Goal: Task Accomplishment & Management: Use online tool/utility

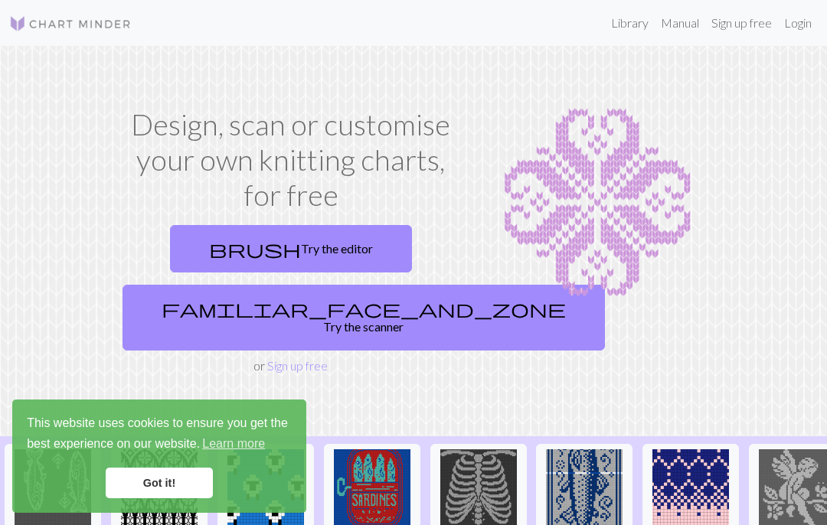
click at [798, 24] on link "Login" at bounding box center [798, 23] width 40 height 31
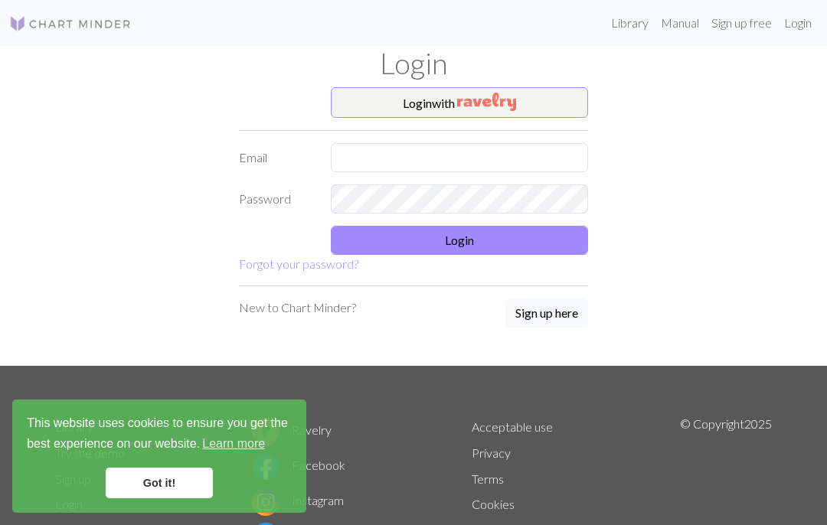
click at [557, 102] on button "Login with" at bounding box center [459, 102] width 257 height 31
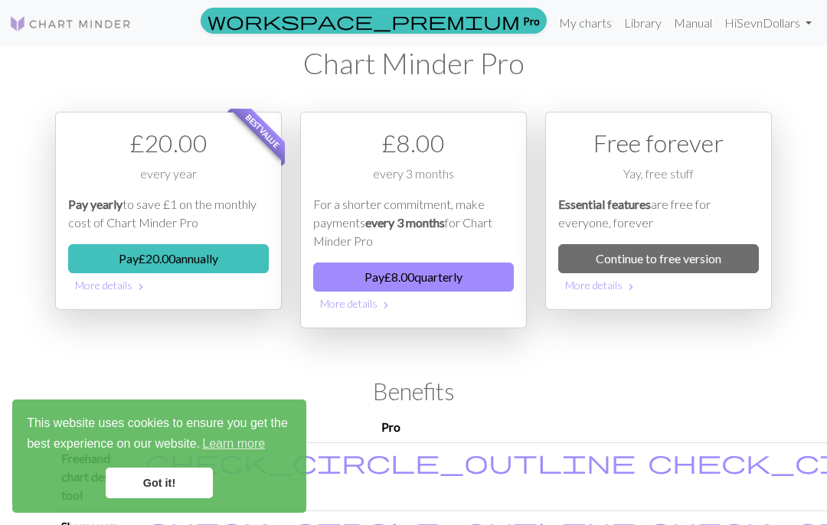
click at [600, 20] on link "My charts" at bounding box center [585, 23] width 65 height 31
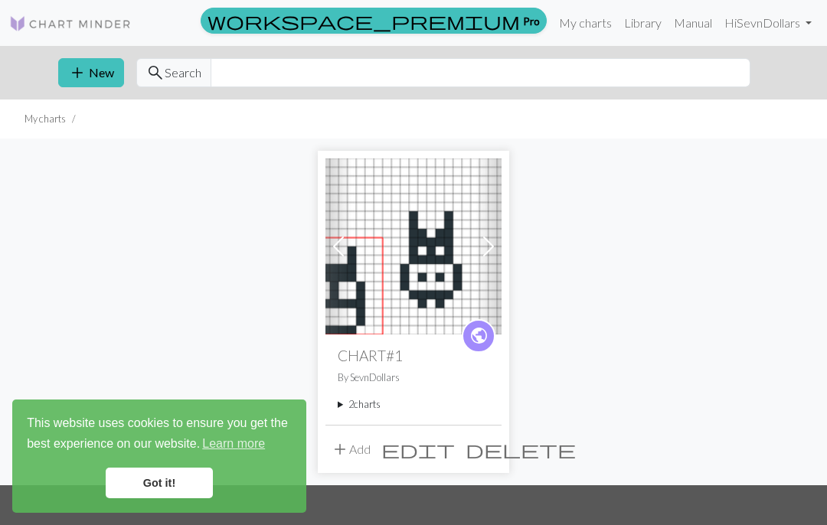
scroll to position [26, 0]
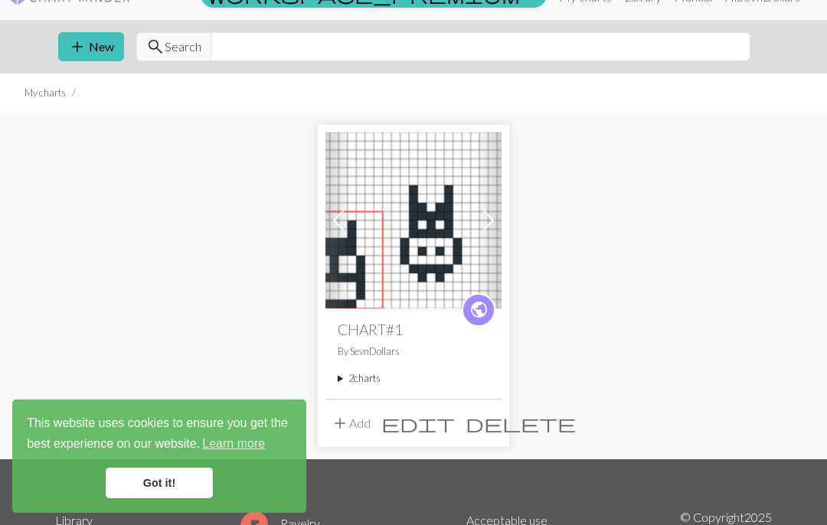
click at [446, 221] on img at bounding box center [413, 220] width 176 height 176
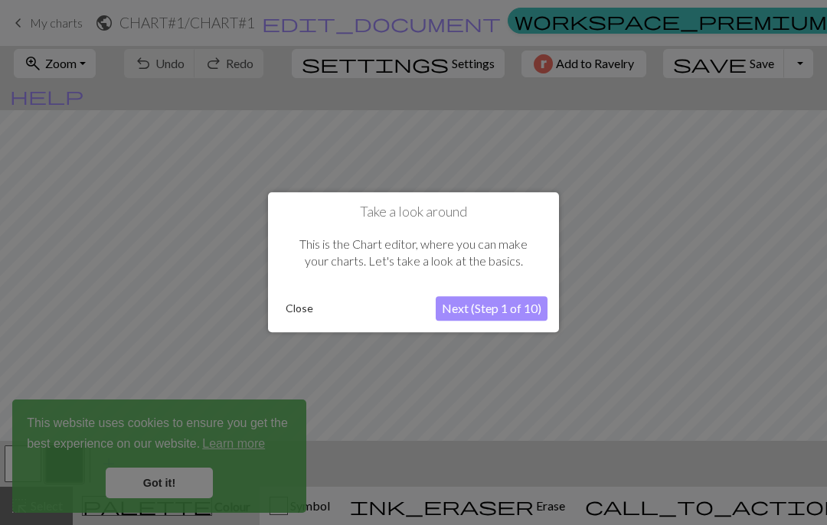
click at [298, 307] on button "Close" at bounding box center [300, 309] width 40 height 23
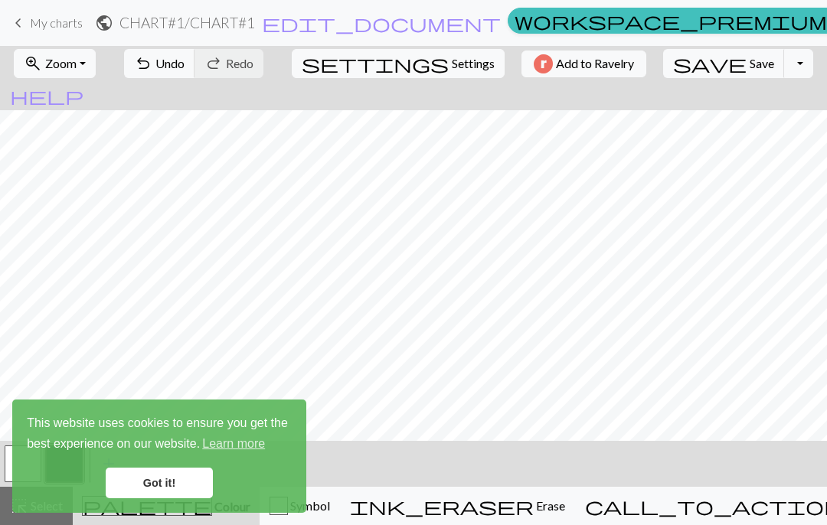
click at [152, 63] on span "undo" at bounding box center [143, 63] width 18 height 21
click at [185, 66] on span "Undo" at bounding box center [169, 63] width 29 height 15
click at [195, 74] on button "undo Undo Undo" at bounding box center [159, 63] width 71 height 29
click at [185, 64] on span "Undo" at bounding box center [169, 63] width 29 height 15
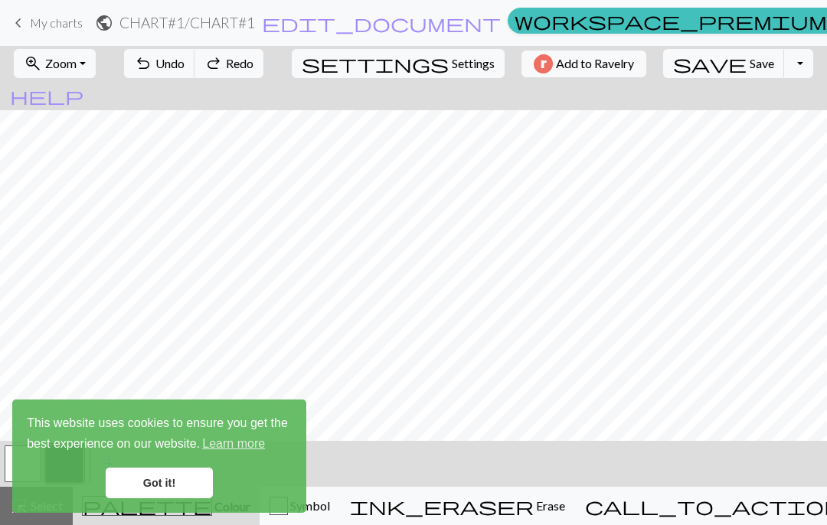
click at [185, 64] on span "Undo" at bounding box center [169, 63] width 29 height 15
click at [195, 52] on button "undo Undo Undo" at bounding box center [159, 63] width 71 height 29
click at [185, 59] on span "Undo" at bounding box center [169, 63] width 29 height 15
click at [152, 67] on span "undo" at bounding box center [143, 63] width 18 height 21
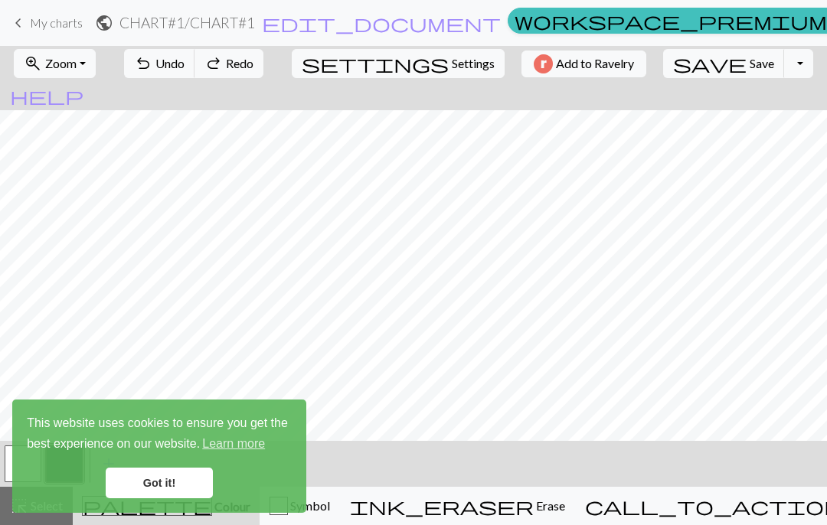
click at [195, 73] on button "undo Undo Undo" at bounding box center [159, 63] width 71 height 29
click at [195, 72] on button "undo Undo Undo" at bounding box center [159, 63] width 71 height 29
click at [195, 71] on button "undo Undo Undo" at bounding box center [159, 63] width 71 height 29
click at [152, 70] on span "undo" at bounding box center [143, 63] width 18 height 21
click at [152, 69] on span "undo" at bounding box center [143, 63] width 18 height 21
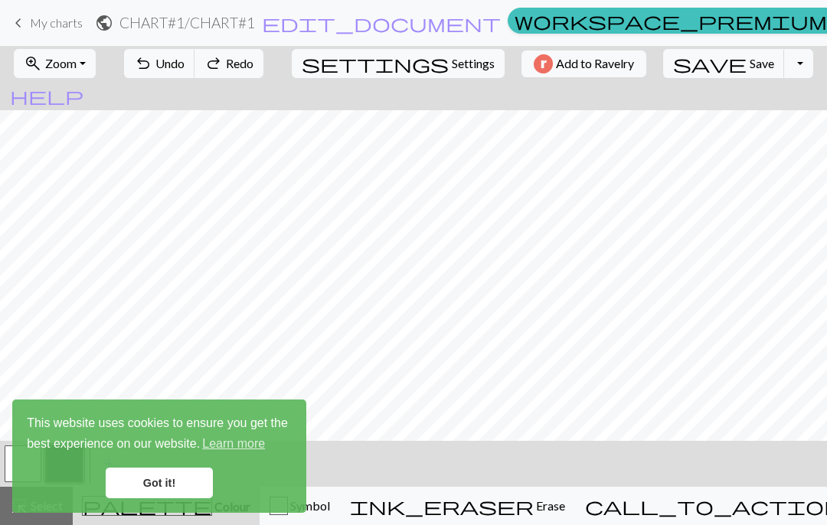
click at [195, 67] on button "undo Undo Undo" at bounding box center [159, 63] width 71 height 29
click at [152, 64] on span "undo" at bounding box center [143, 63] width 18 height 21
click at [152, 72] on span "undo" at bounding box center [143, 63] width 18 height 21
click at [152, 57] on span "undo" at bounding box center [143, 63] width 18 height 21
click at [195, 54] on button "undo Undo Undo" at bounding box center [159, 63] width 71 height 29
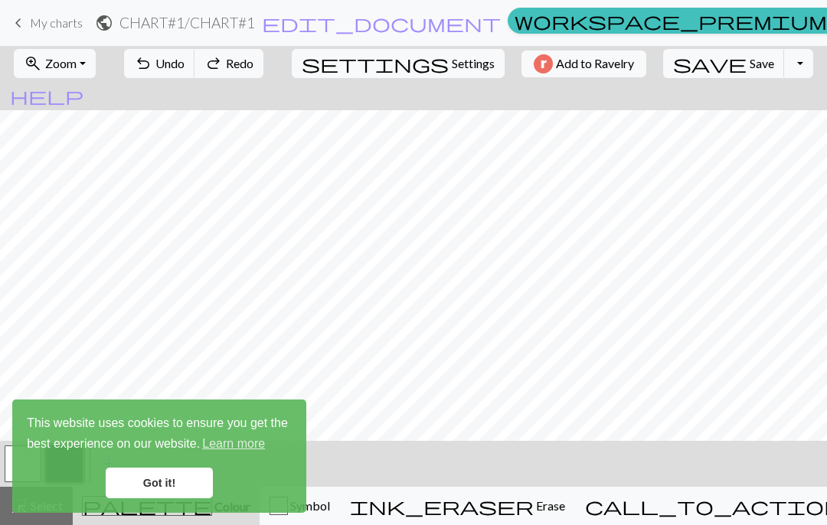
click at [253, 66] on span "Redo" at bounding box center [240, 63] width 28 height 15
click at [185, 67] on span "Undo" at bounding box center [169, 63] width 29 height 15
click at [195, 71] on button "undo Undo Undo" at bounding box center [159, 63] width 71 height 29
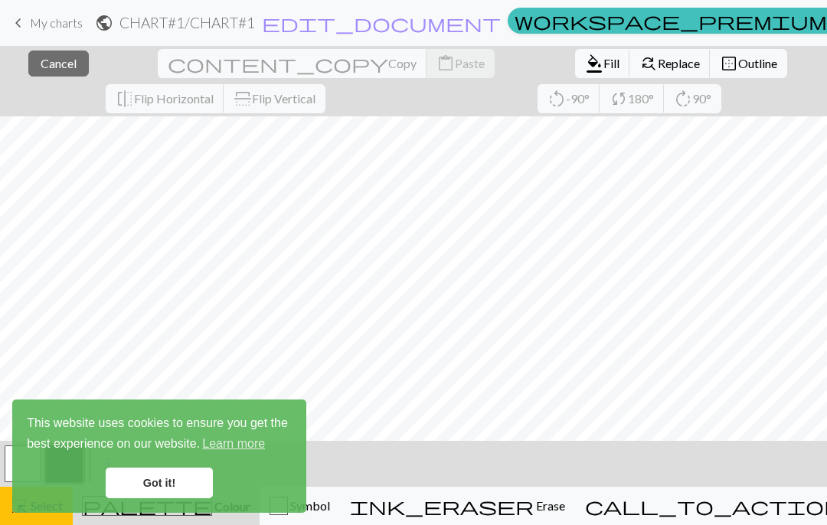
click at [40, 26] on span "My charts" at bounding box center [56, 22] width 53 height 15
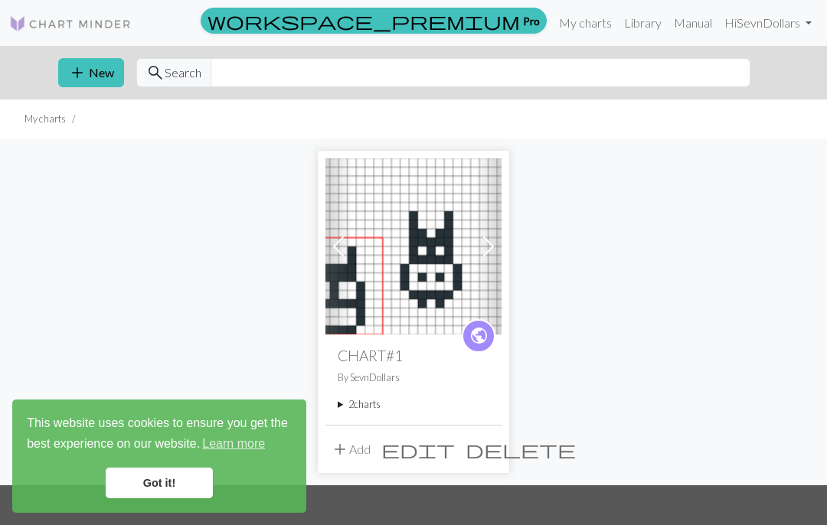
click at [345, 409] on summary "2 charts" at bounding box center [414, 404] width 152 height 15
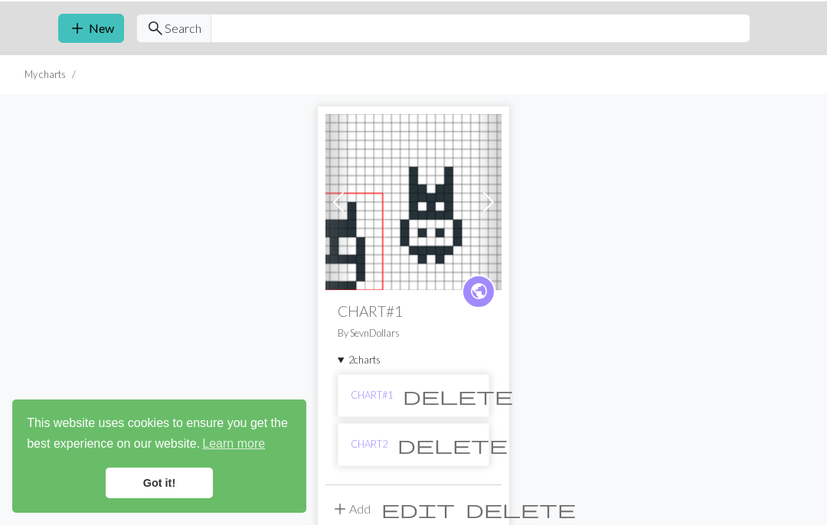
scroll to position [45, 0]
click at [358, 400] on link "CHART#1" at bounding box center [372, 395] width 42 height 15
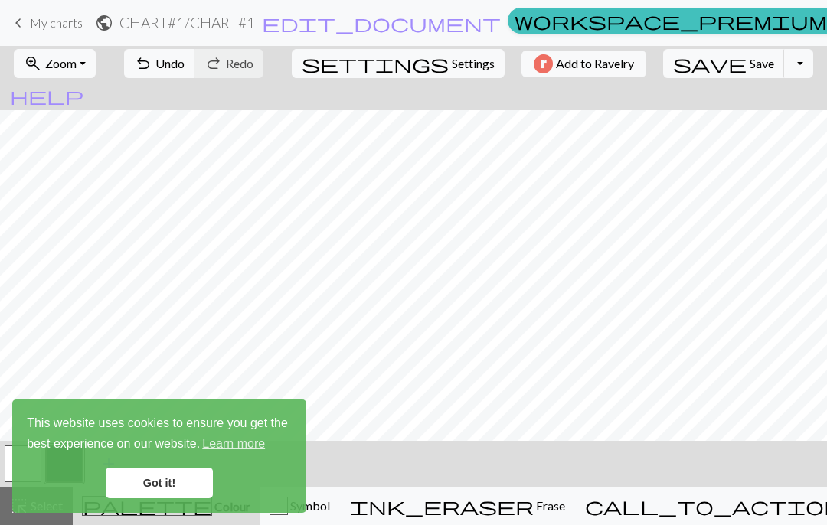
click at [185, 67] on span "Undo" at bounding box center [169, 63] width 29 height 15
click at [9, 16] on span "keyboard_arrow_left" at bounding box center [18, 22] width 18 height 21
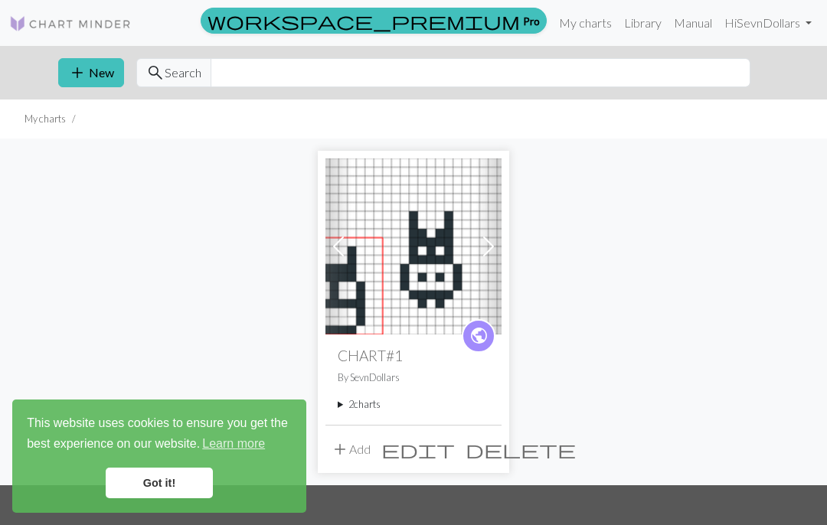
click at [346, 440] on span "add" at bounding box center [340, 449] width 18 height 21
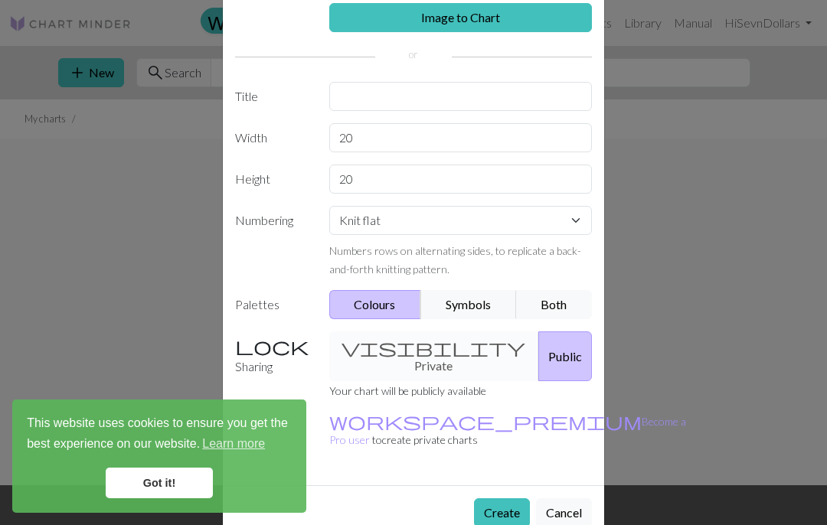
click at [496, 499] on button "Create" at bounding box center [502, 513] width 56 height 29
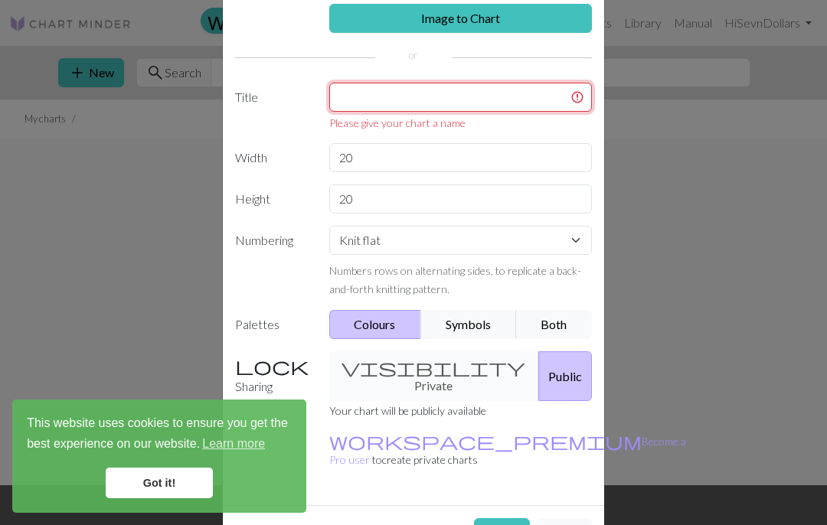
click at [348, 92] on input "text" at bounding box center [460, 97] width 263 height 29
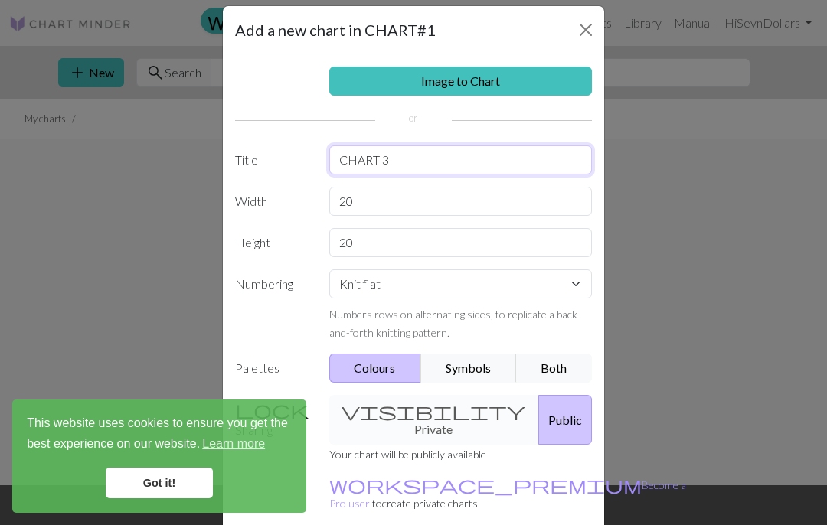
scroll to position [61, 0]
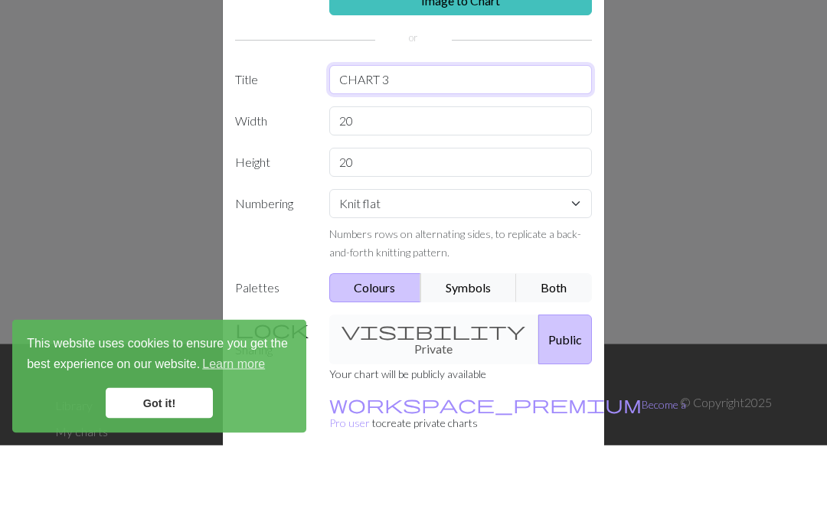
type input "CHART 3"
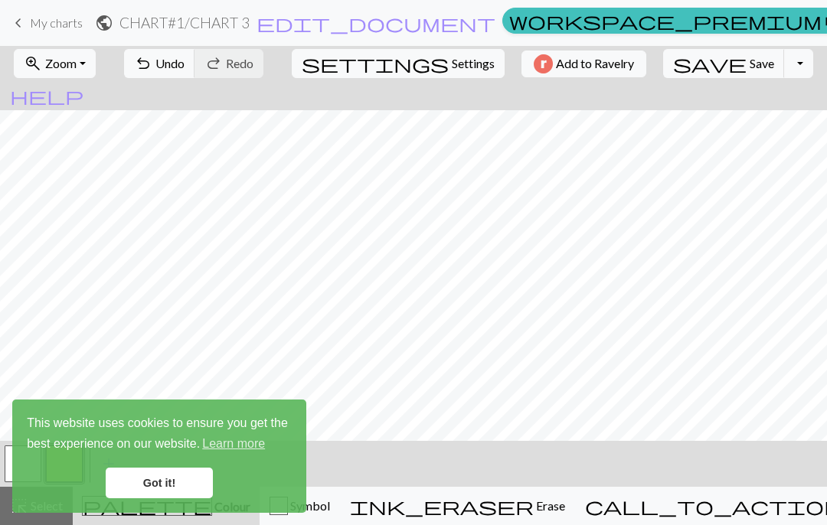
click at [452, 67] on span "Settings" at bounding box center [473, 63] width 43 height 18
select select "aran"
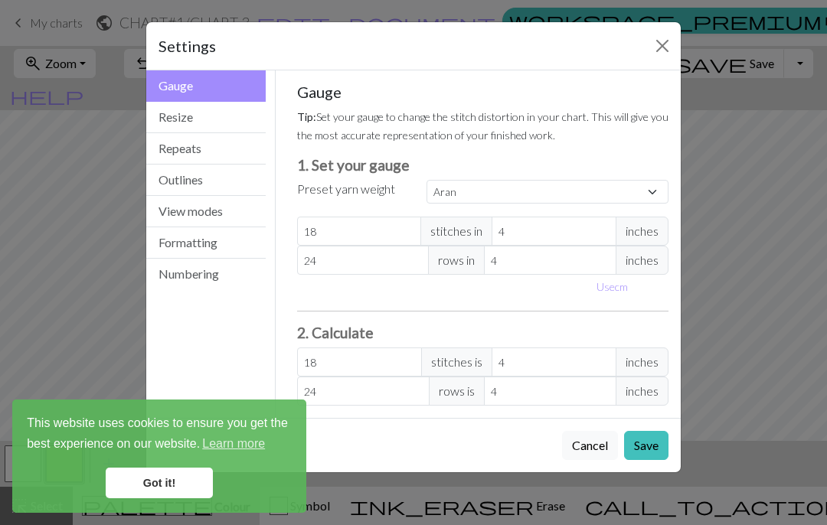
click at [246, 120] on button "Resize" at bounding box center [205, 117] width 119 height 31
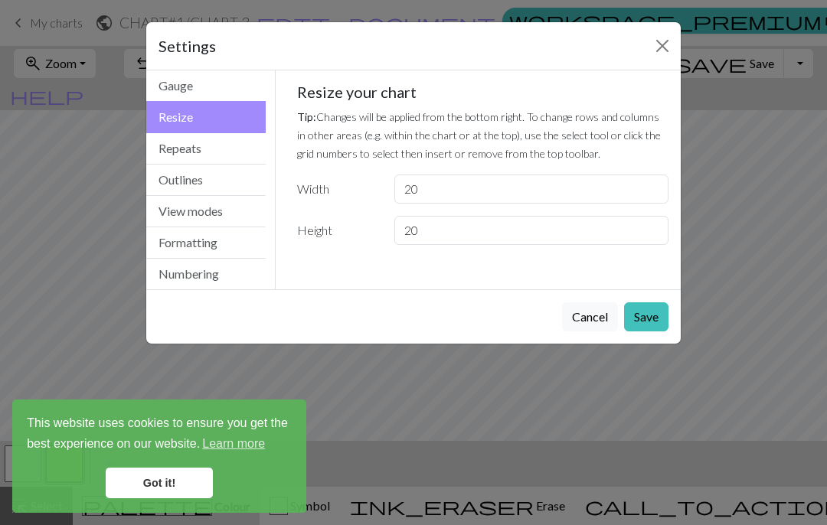
click at [247, 152] on button "Repeats" at bounding box center [205, 148] width 119 height 31
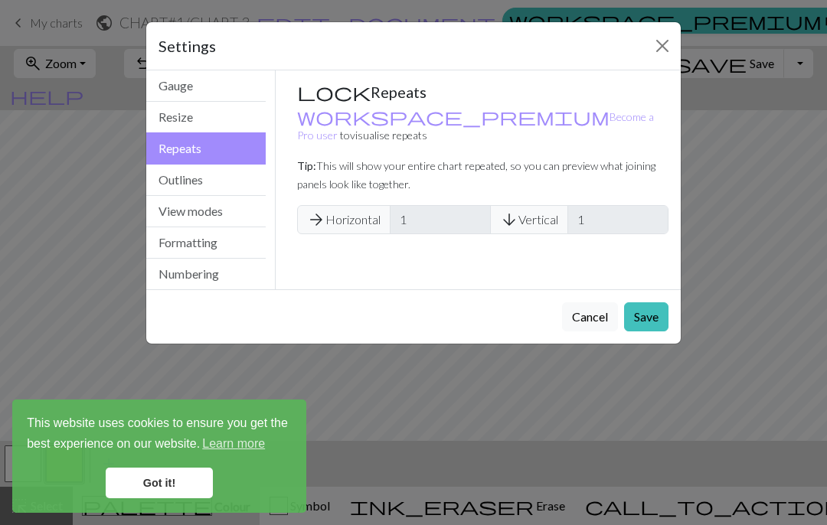
click at [240, 180] on button "Outlines" at bounding box center [205, 180] width 119 height 31
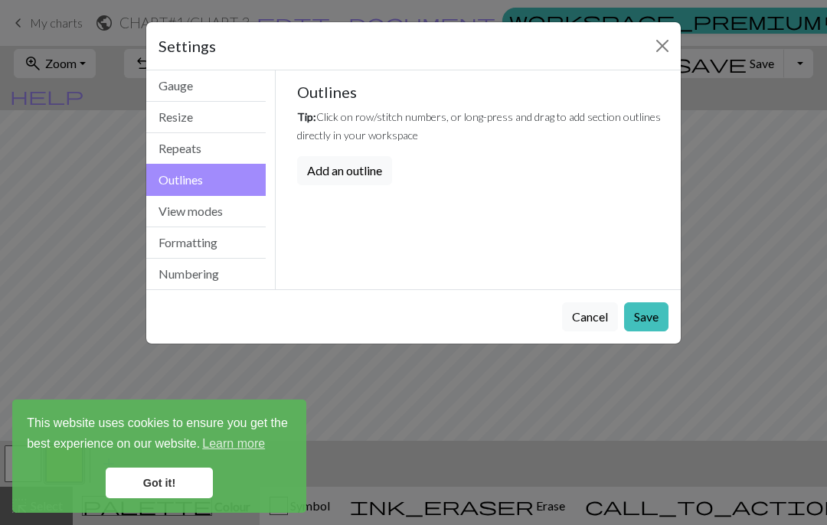
click at [230, 211] on button "View modes" at bounding box center [205, 211] width 119 height 31
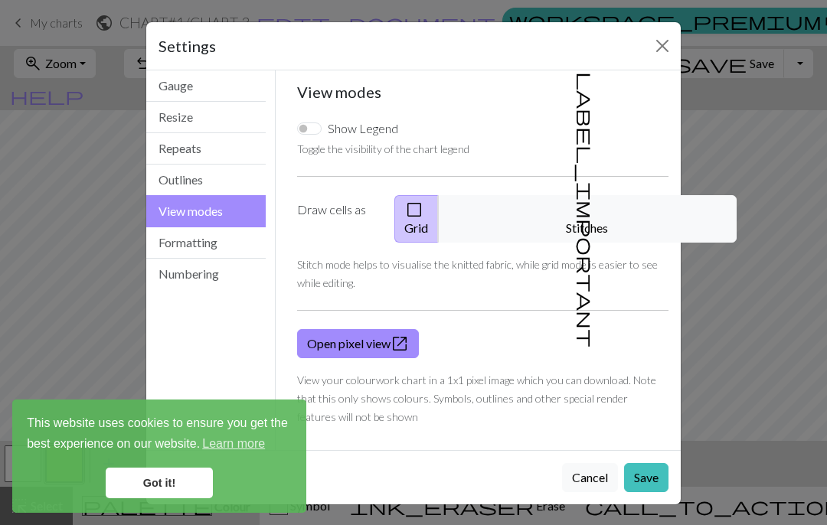
click at [575, 214] on span "label_important" at bounding box center [585, 210] width 21 height 276
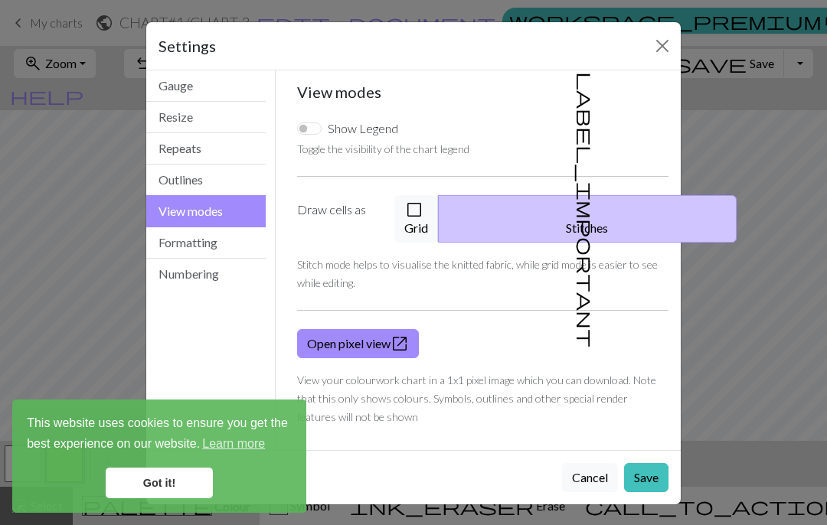
click at [649, 463] on button "Save" at bounding box center [646, 477] width 44 height 29
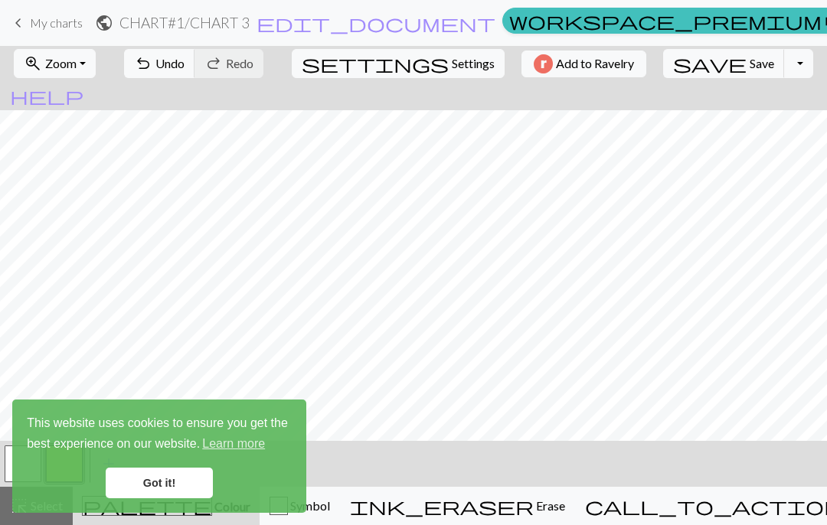
click at [452, 63] on span "Settings" at bounding box center [473, 63] width 43 height 18
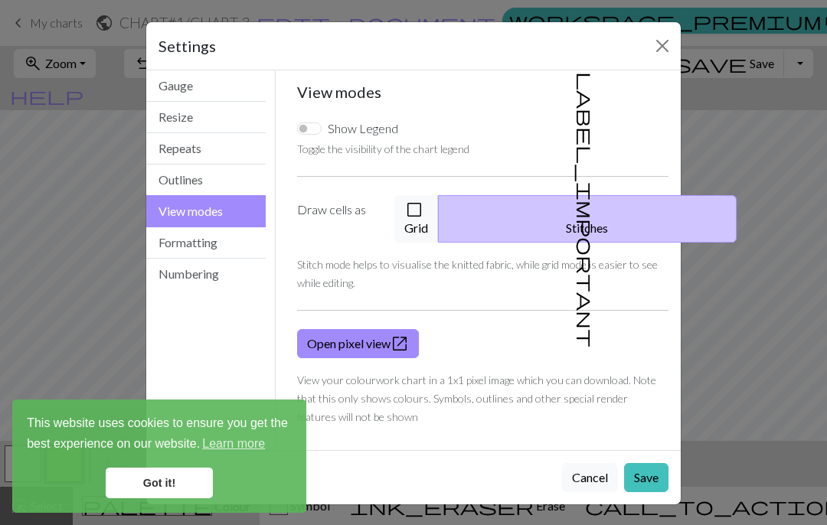
click at [243, 101] on button "Gauge" at bounding box center [205, 85] width 119 height 31
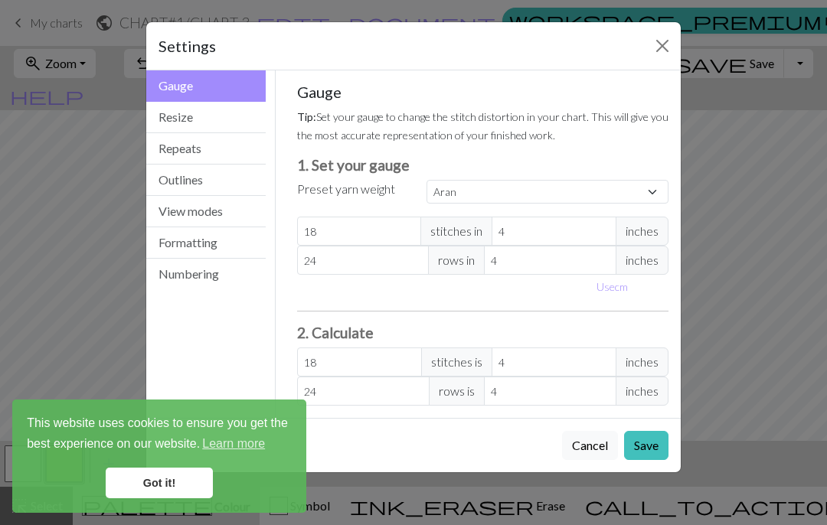
click at [242, 101] on button "Gauge" at bounding box center [205, 85] width 119 height 31
click at [225, 134] on button "Repeats" at bounding box center [205, 148] width 119 height 31
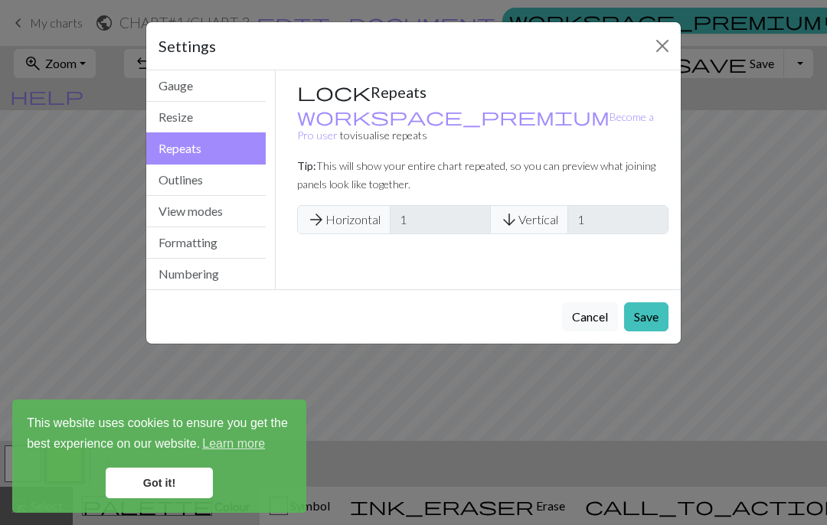
click at [225, 174] on button "Outlines" at bounding box center [205, 180] width 119 height 31
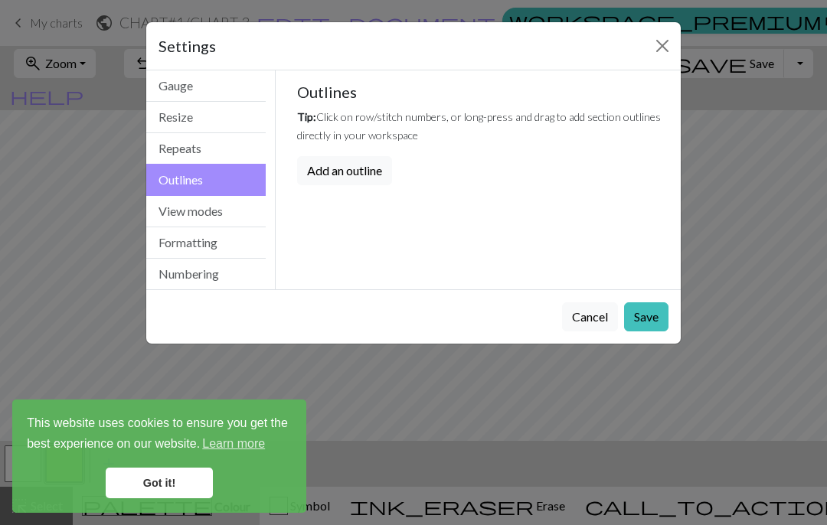
click at [212, 234] on button "Formatting" at bounding box center [205, 242] width 119 height 31
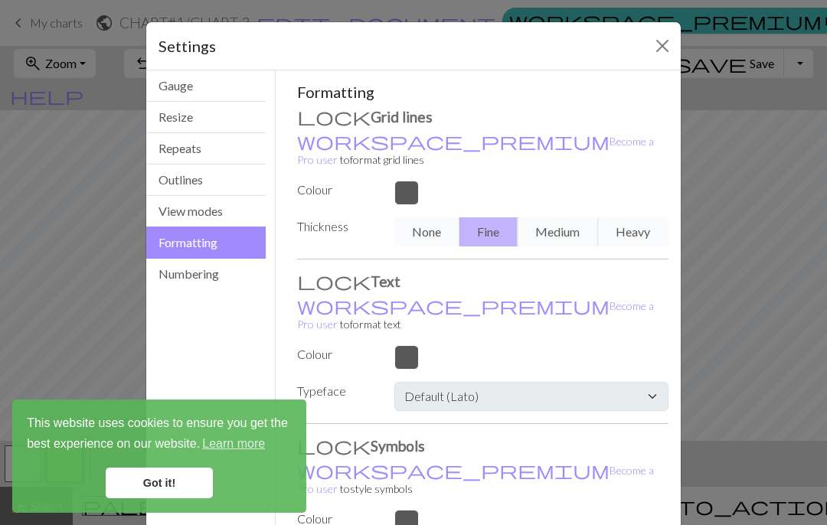
click at [217, 191] on button "Outlines" at bounding box center [205, 180] width 119 height 31
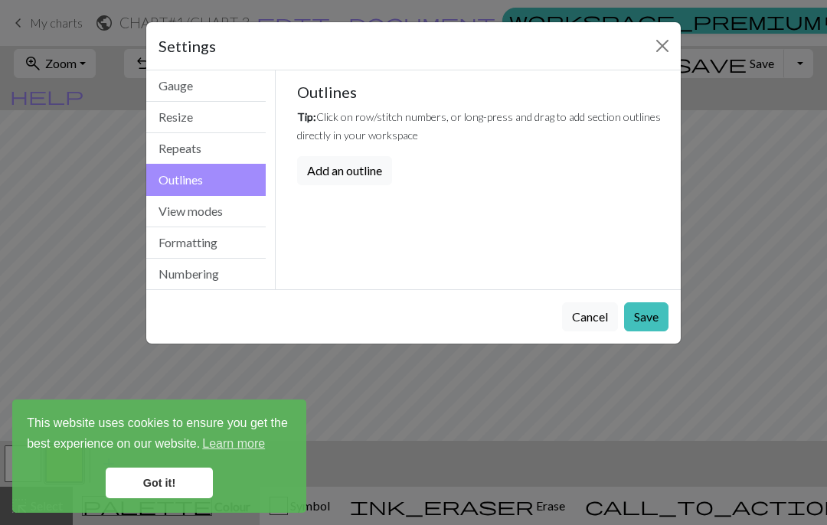
click at [218, 224] on button "View modes" at bounding box center [205, 211] width 119 height 31
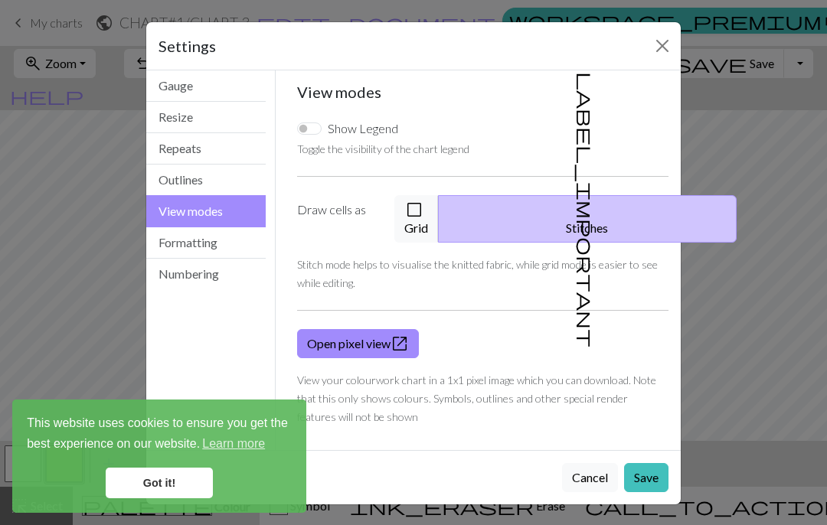
click at [221, 232] on button "Formatting" at bounding box center [205, 242] width 119 height 31
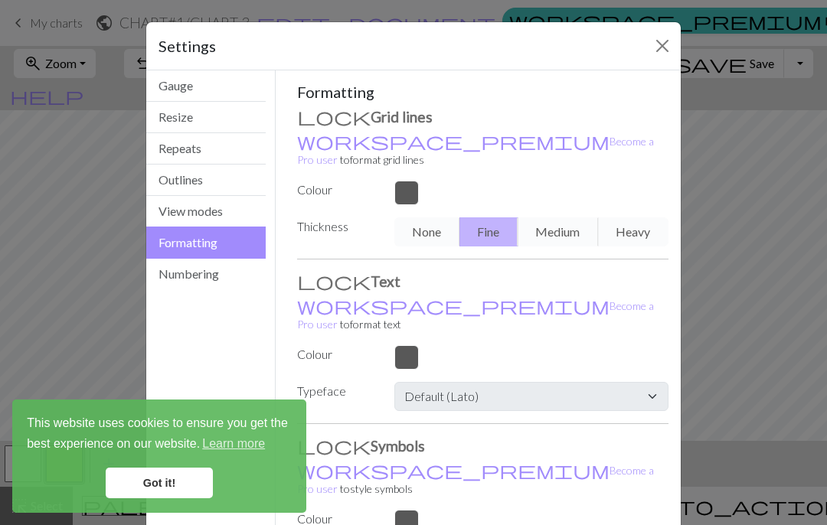
click at [404, 181] on div at bounding box center [531, 193] width 293 height 25
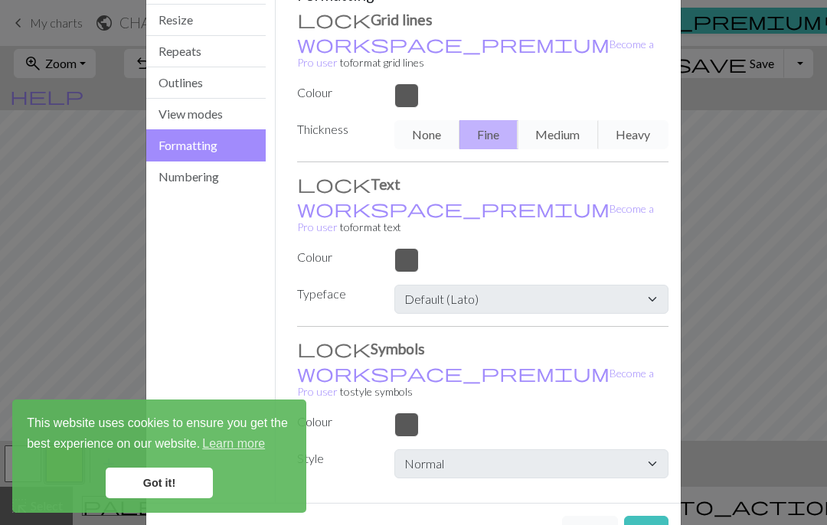
scroll to position [96, 0]
click at [592, 517] on button "Cancel" at bounding box center [590, 531] width 56 height 29
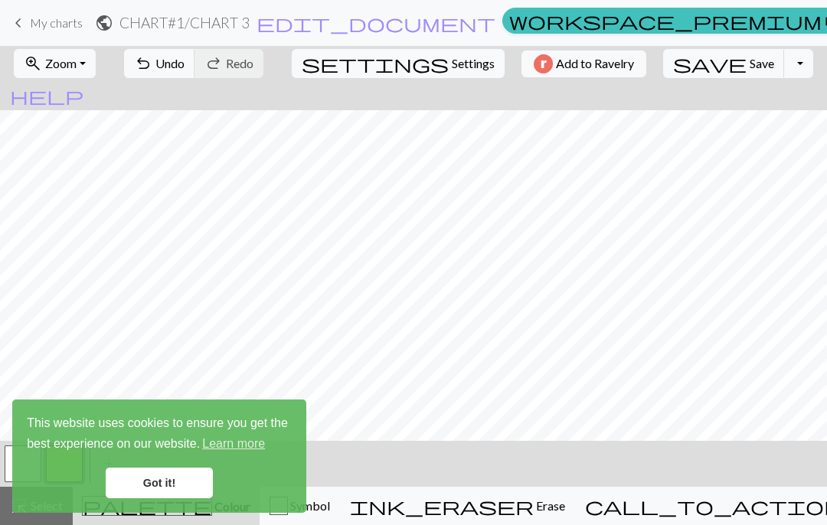
click at [205, 468] on link "Got it!" at bounding box center [159, 483] width 107 height 31
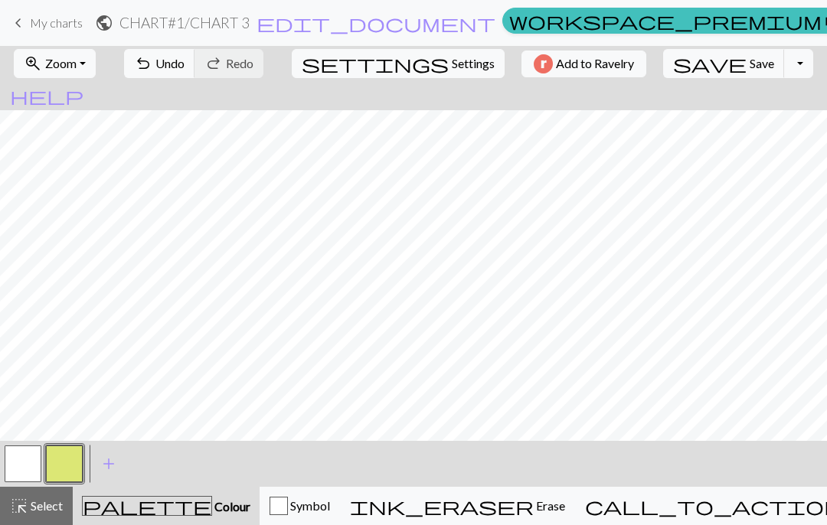
click at [201, 510] on div "This website uses cookies to ensure you get the best experience on our website.…" at bounding box center [159, 456] width 294 height 113
click at [165, 499] on div "palette Colour Colour" at bounding box center [166, 506] width 168 height 20
click at [112, 466] on span "add" at bounding box center [109, 463] width 18 height 21
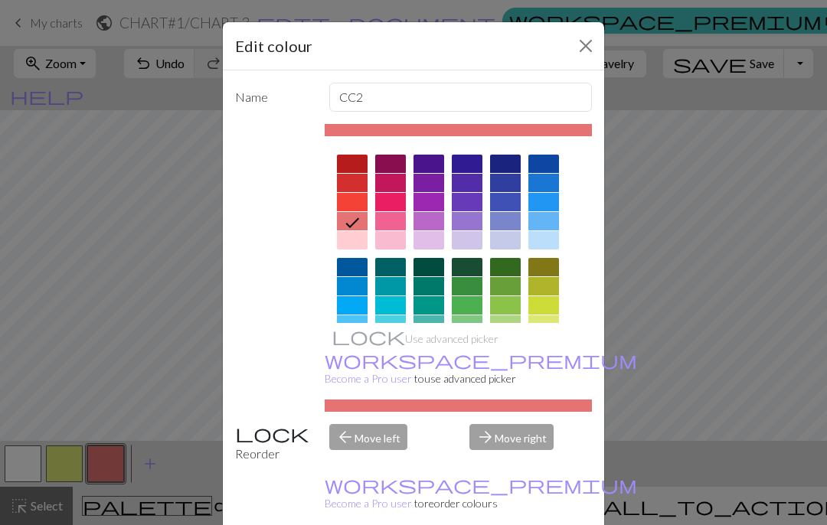
click at [548, 371] on div at bounding box center [543, 370] width 31 height 18
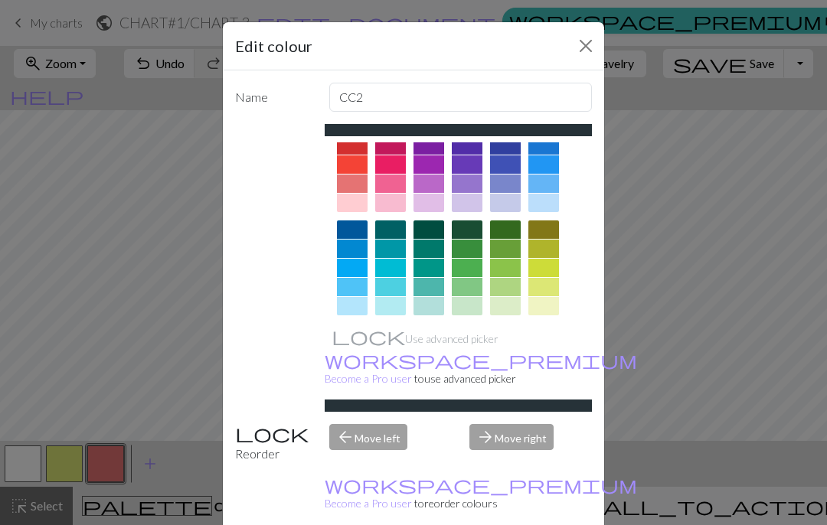
scroll to position [37, 0]
click at [554, 354] on div at bounding box center [543, 353] width 31 height 18
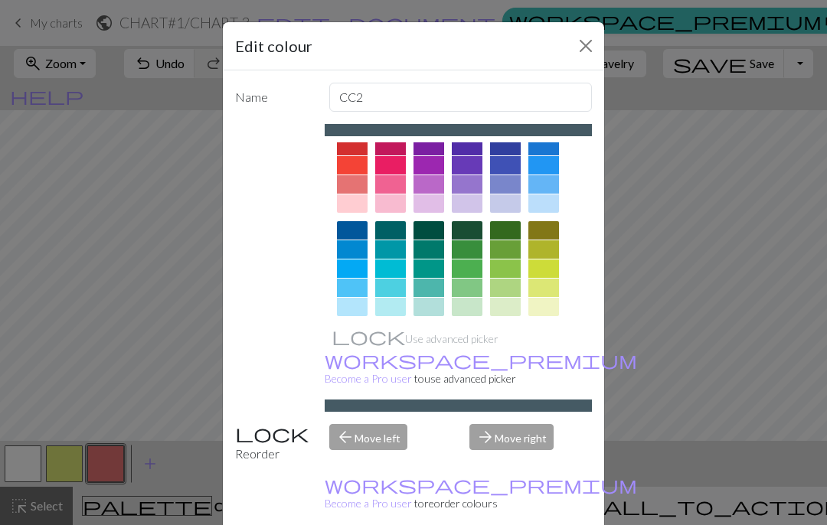
click at [531, 463] on div "arrow_forward Move right" at bounding box center [530, 443] width 141 height 39
click at [701, 259] on div "Edit colour Name CC2 Use advanced picker workspace_premium Become a Pro user to…" at bounding box center [413, 262] width 827 height 525
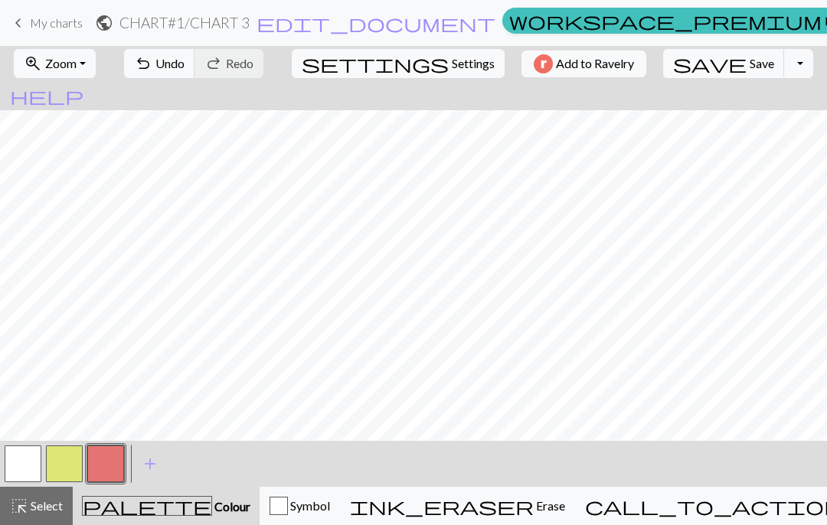
click at [117, 453] on button "button" at bounding box center [105, 464] width 37 height 37
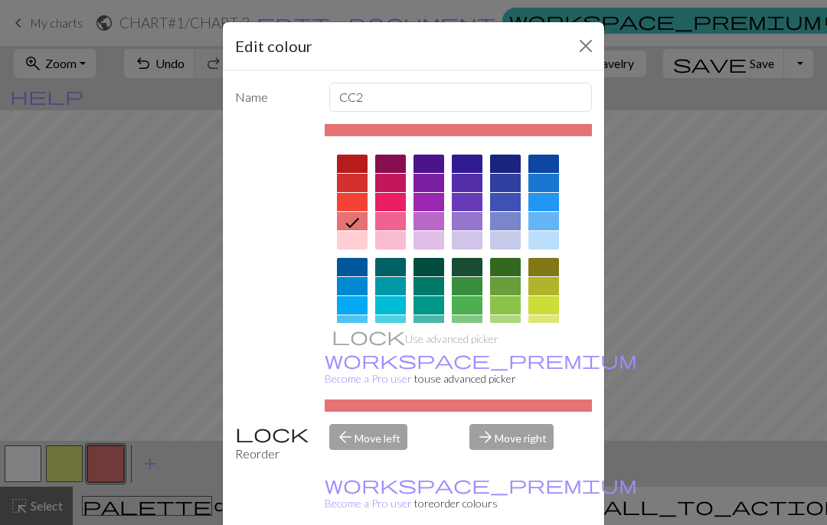
click at [548, 368] on div at bounding box center [543, 370] width 31 height 18
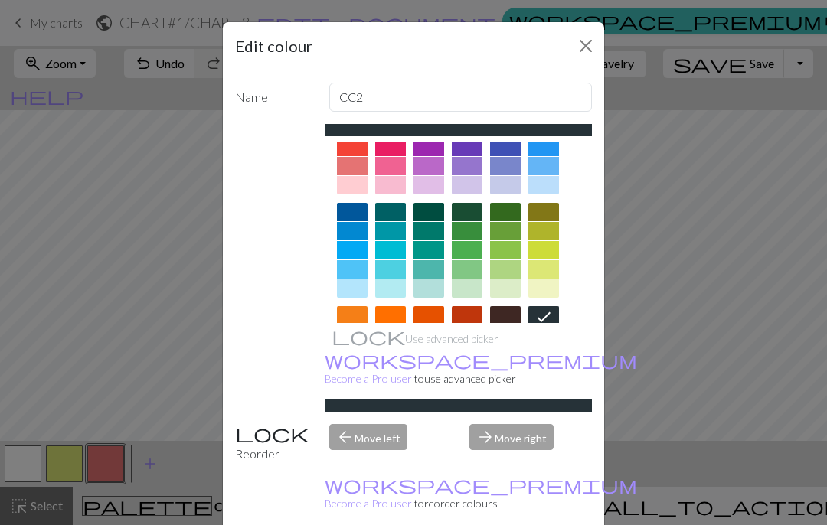
scroll to position [56, 0]
click at [545, 338] on div at bounding box center [543, 334] width 31 height 18
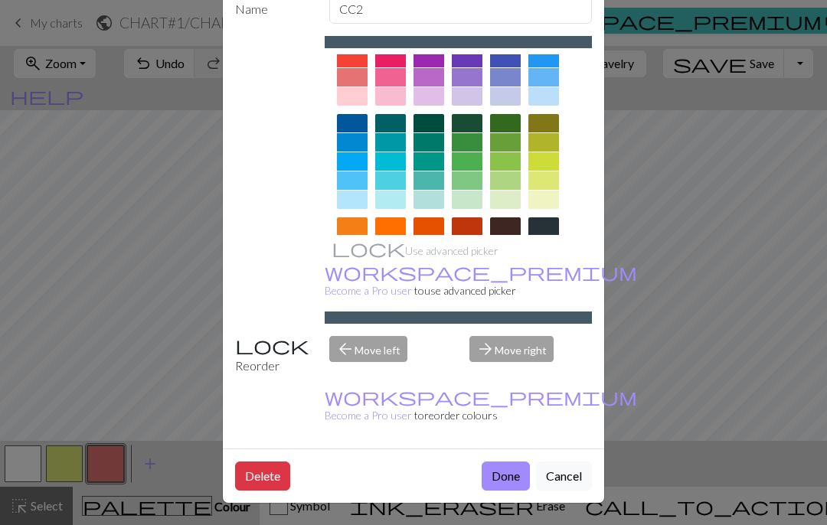
scroll to position [102, 0]
click at [501, 476] on button "Done" at bounding box center [506, 476] width 48 height 29
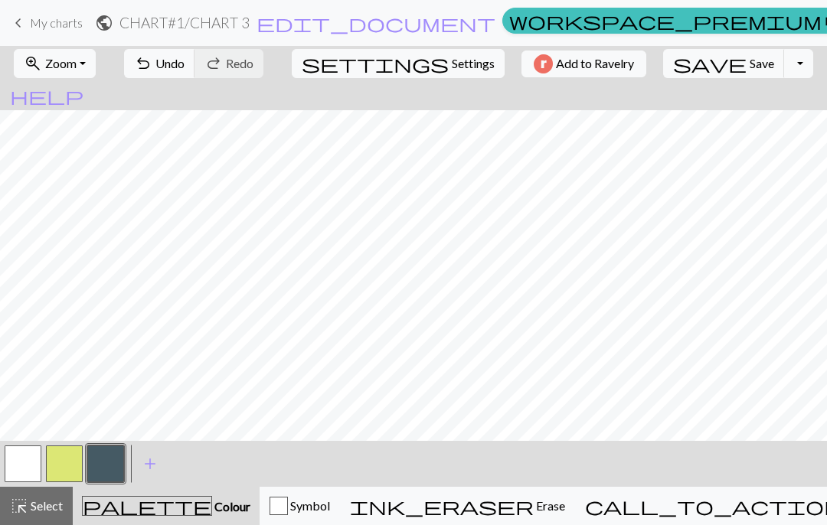
click at [185, 70] on span "Undo" at bounding box center [169, 63] width 29 height 15
click at [185, 64] on span "Undo" at bounding box center [169, 63] width 29 height 15
click at [195, 71] on button "undo Undo Undo" at bounding box center [159, 63] width 71 height 29
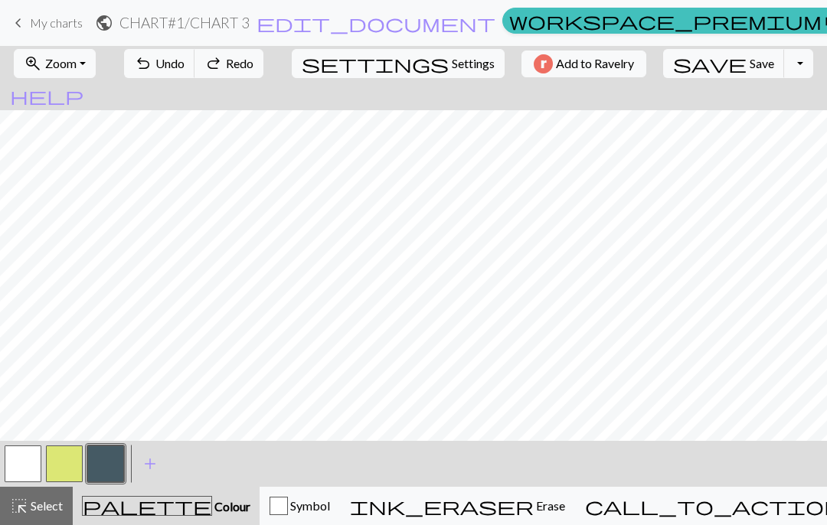
click at [185, 66] on span "Undo" at bounding box center [169, 63] width 29 height 15
click at [185, 64] on span "Undo" at bounding box center [169, 63] width 29 height 15
click at [185, 66] on span "Undo" at bounding box center [169, 63] width 29 height 15
click at [185, 61] on span "Undo" at bounding box center [169, 63] width 29 height 15
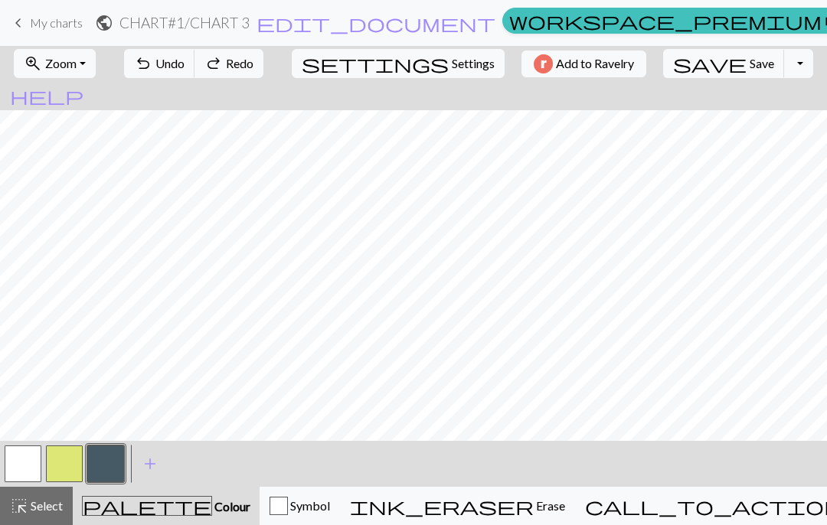
click at [185, 61] on span "Undo" at bounding box center [169, 63] width 29 height 15
click at [185, 70] on span "Undo" at bounding box center [169, 63] width 29 height 15
click at [195, 73] on button "undo Undo Undo" at bounding box center [159, 63] width 71 height 29
click at [185, 68] on span "Undo" at bounding box center [169, 63] width 29 height 15
click at [195, 73] on button "undo Undo Undo" at bounding box center [159, 63] width 71 height 29
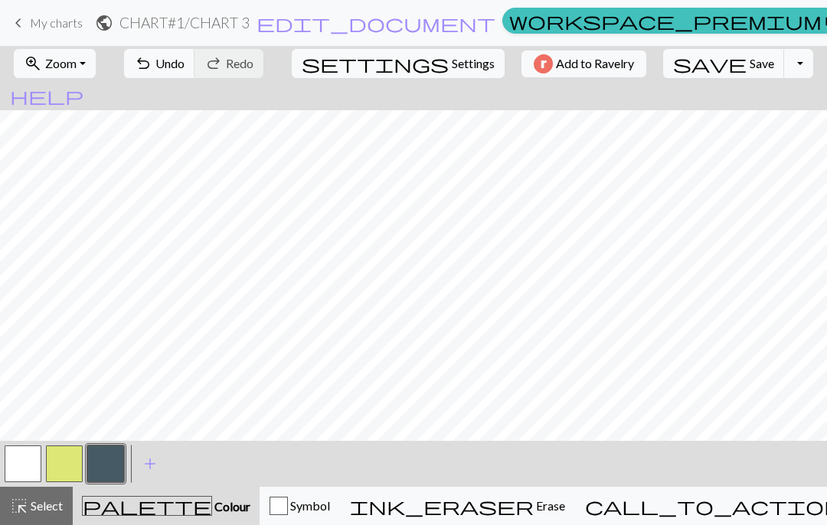
click at [195, 72] on button "undo Undo Undo" at bounding box center [159, 63] width 71 height 29
click at [185, 70] on span "Undo" at bounding box center [169, 63] width 29 height 15
click at [185, 67] on span "Undo" at bounding box center [169, 63] width 29 height 15
click at [195, 74] on button "undo Undo Undo" at bounding box center [159, 63] width 71 height 29
click at [31, 456] on button "button" at bounding box center [23, 464] width 37 height 37
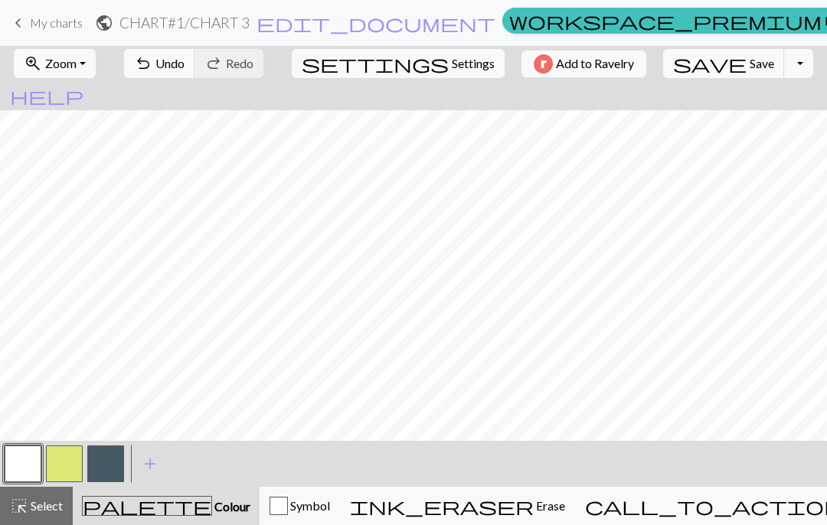
click at [104, 456] on button "button" at bounding box center [105, 464] width 37 height 37
click at [195, 72] on button "undo Undo Undo" at bounding box center [159, 63] width 71 height 29
click at [185, 67] on span "Undo" at bounding box center [169, 63] width 29 height 15
click at [185, 61] on span "Undo" at bounding box center [169, 63] width 29 height 15
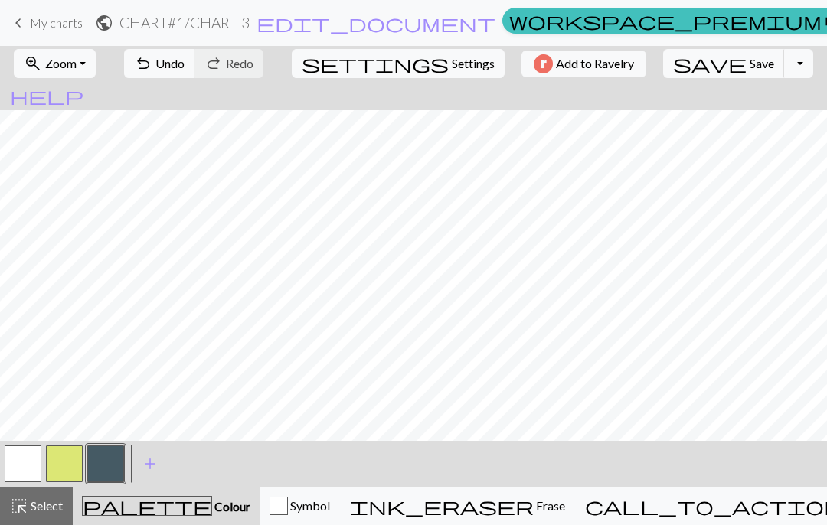
click at [185, 63] on span "Undo" at bounding box center [169, 63] width 29 height 15
click at [185, 69] on span "Undo" at bounding box center [169, 63] width 29 height 15
click at [195, 72] on button "undo Undo Undo" at bounding box center [159, 63] width 71 height 29
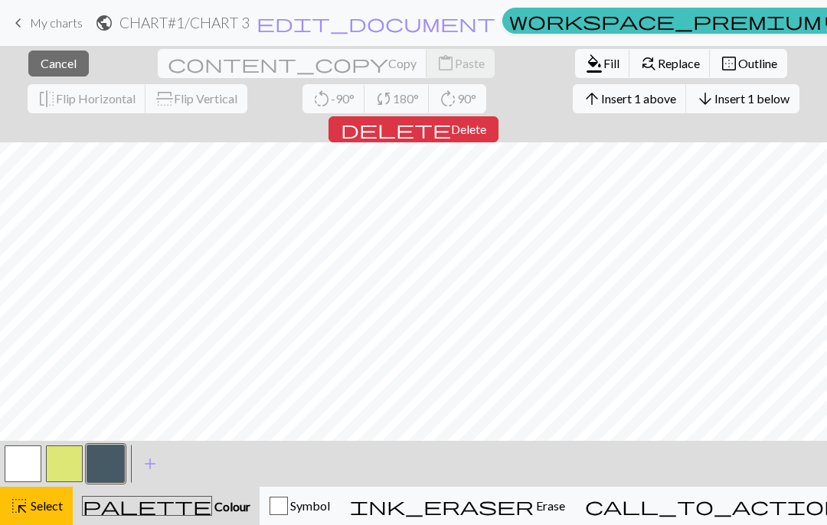
scroll to position [0, 0]
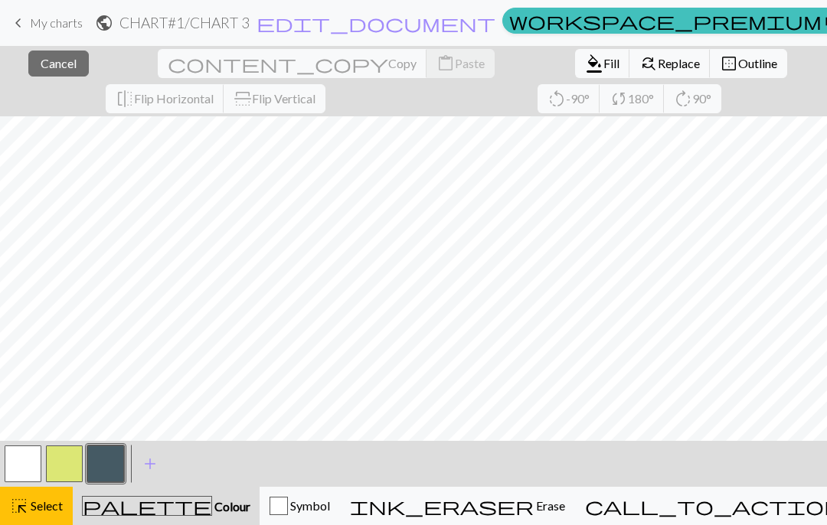
click at [49, 57] on span "Cancel" at bounding box center [59, 63] width 36 height 15
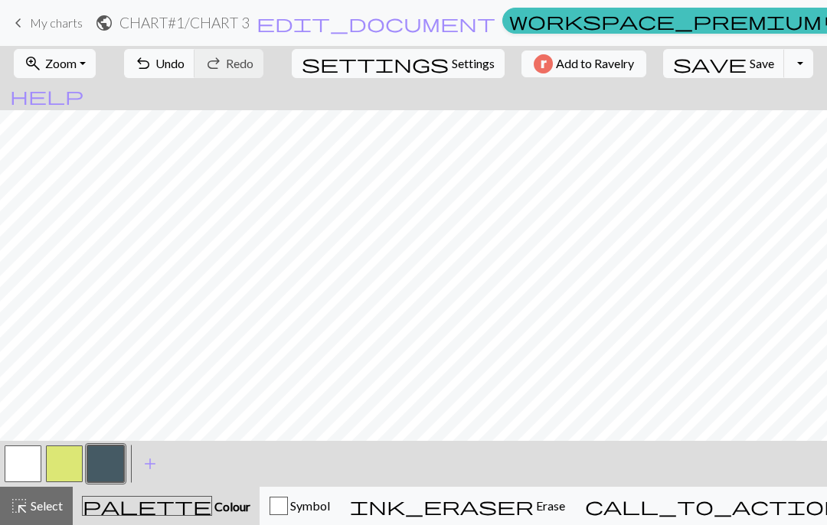
click at [195, 52] on button "undo Undo Undo" at bounding box center [159, 63] width 71 height 29
click at [195, 51] on button "undo Undo Undo" at bounding box center [159, 63] width 71 height 29
click at [185, 61] on span "Undo" at bounding box center [169, 63] width 29 height 15
click at [31, 456] on button "button" at bounding box center [23, 464] width 37 height 37
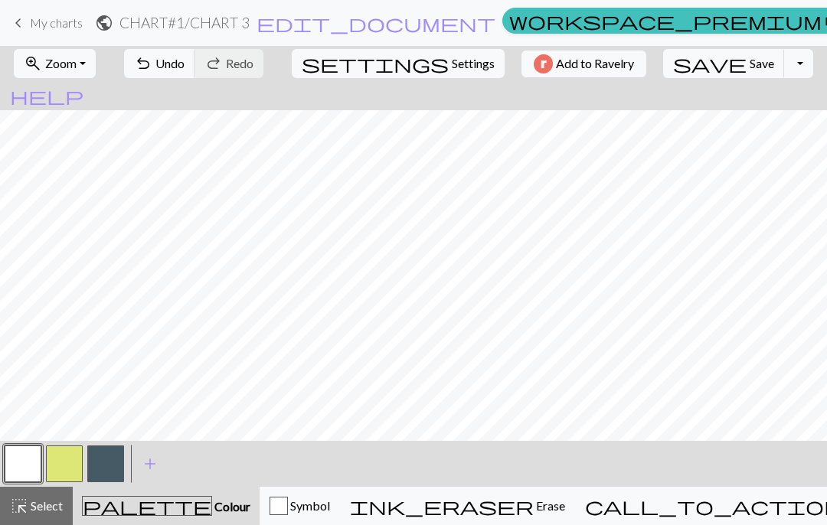
click at [108, 458] on button "button" at bounding box center [105, 464] width 37 height 37
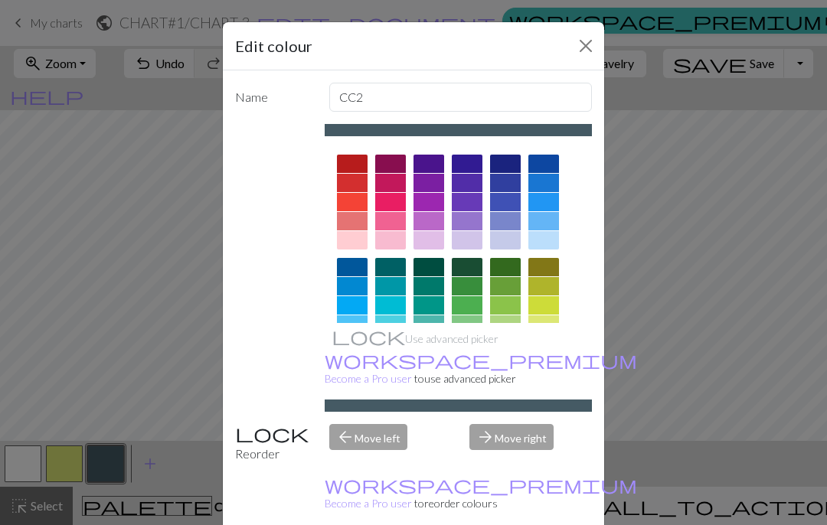
click at [162, 362] on div "Edit colour Name CC2 Use advanced picker workspace_premium Become a Pro user to…" at bounding box center [413, 262] width 827 height 525
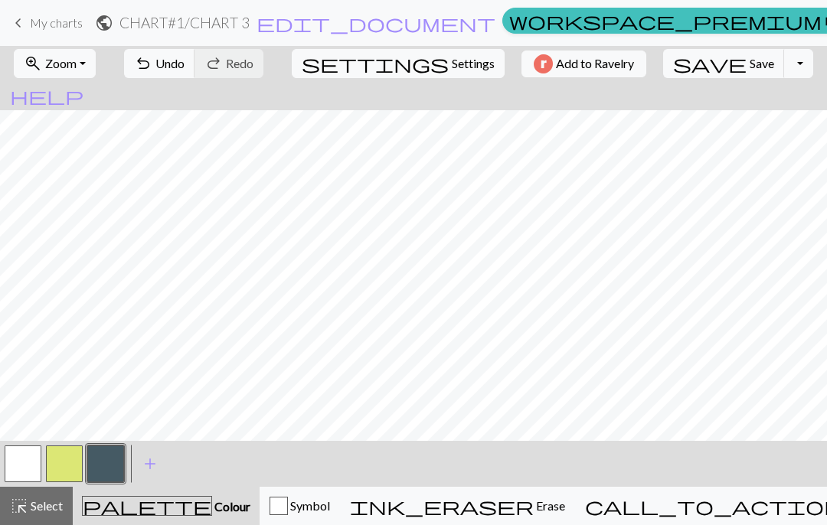
click at [31, 466] on button "button" at bounding box center [23, 464] width 37 height 37
click at [195, 74] on button "undo Undo Undo" at bounding box center [159, 63] width 71 height 29
click at [152, 70] on span "undo" at bounding box center [143, 63] width 18 height 21
click at [121, 459] on button "button" at bounding box center [105, 464] width 37 height 37
click at [195, 74] on button "undo Undo Undo" at bounding box center [159, 63] width 71 height 29
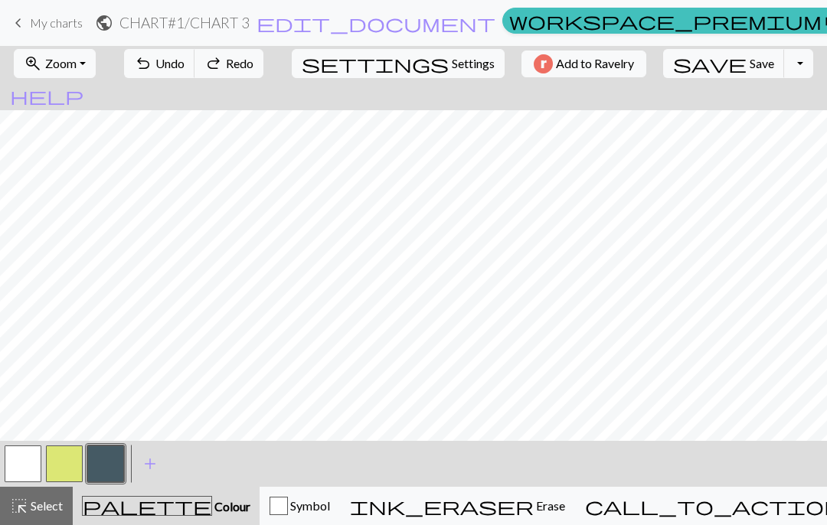
click at [195, 74] on button "undo Undo Undo" at bounding box center [159, 63] width 71 height 29
click at [185, 70] on span "Undo" at bounding box center [169, 63] width 29 height 15
click at [185, 67] on span "Undo" at bounding box center [169, 63] width 29 height 15
click at [195, 74] on button "undo Undo Undo" at bounding box center [159, 63] width 71 height 29
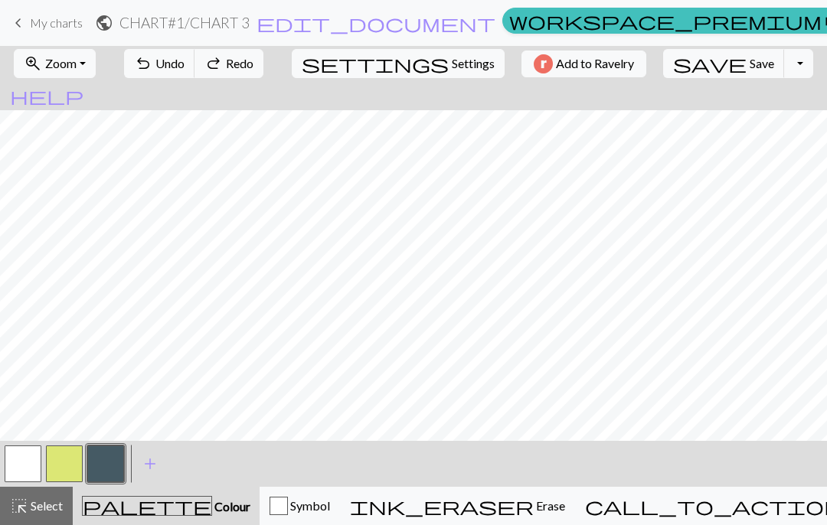
click at [195, 74] on button "undo Undo Undo" at bounding box center [159, 63] width 71 height 29
click at [195, 72] on button "undo Undo Undo" at bounding box center [159, 63] width 71 height 29
click at [195, 71] on button "undo Undo Undo" at bounding box center [159, 63] width 71 height 29
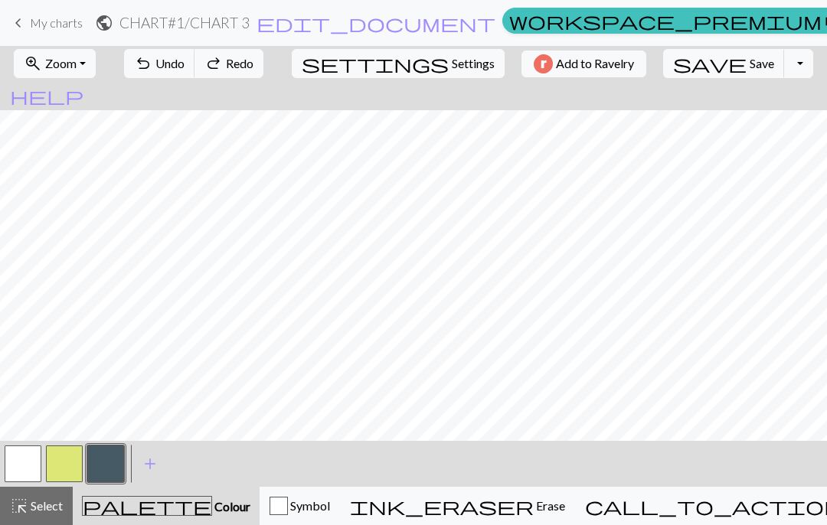
click at [195, 72] on button "undo Undo Undo" at bounding box center [159, 63] width 71 height 29
click at [253, 67] on span "Redo" at bounding box center [240, 63] width 28 height 15
click at [195, 74] on button "undo Undo Undo" at bounding box center [159, 63] width 71 height 29
click at [185, 68] on span "Undo" at bounding box center [169, 63] width 29 height 15
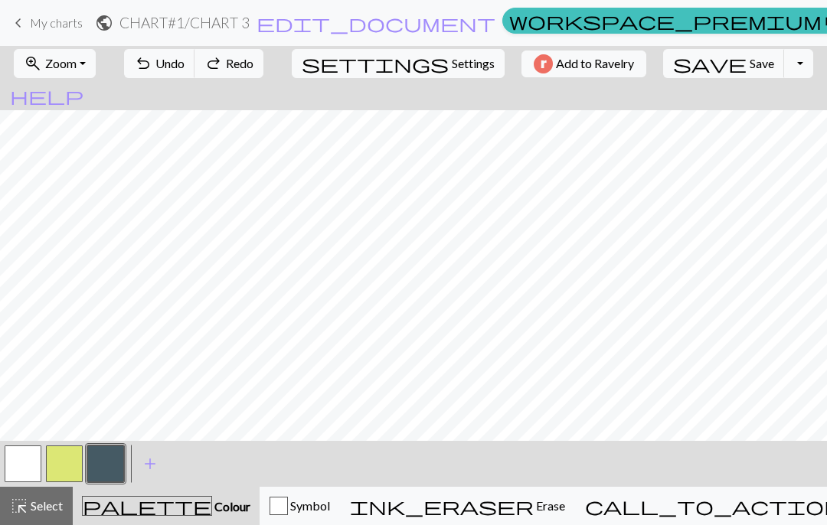
click at [185, 68] on span "Undo" at bounding box center [169, 63] width 29 height 15
click at [195, 77] on button "undo Undo Undo" at bounding box center [159, 63] width 71 height 29
click at [195, 76] on button "undo Undo Undo" at bounding box center [159, 63] width 71 height 29
click at [185, 67] on span "Undo" at bounding box center [169, 63] width 29 height 15
click at [185, 70] on span "Undo" at bounding box center [169, 63] width 29 height 15
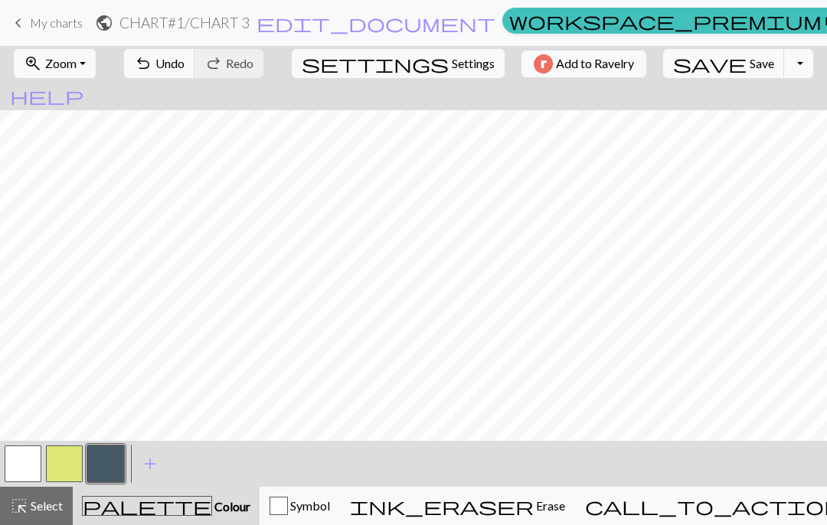
click at [185, 70] on span "Undo" at bounding box center [169, 63] width 29 height 15
click at [152, 72] on span "undo" at bounding box center [143, 63] width 18 height 21
click at [188, 77] on button "undo Undo Undo" at bounding box center [159, 63] width 71 height 29
click at [188, 76] on button "undo Undo Undo" at bounding box center [159, 63] width 71 height 29
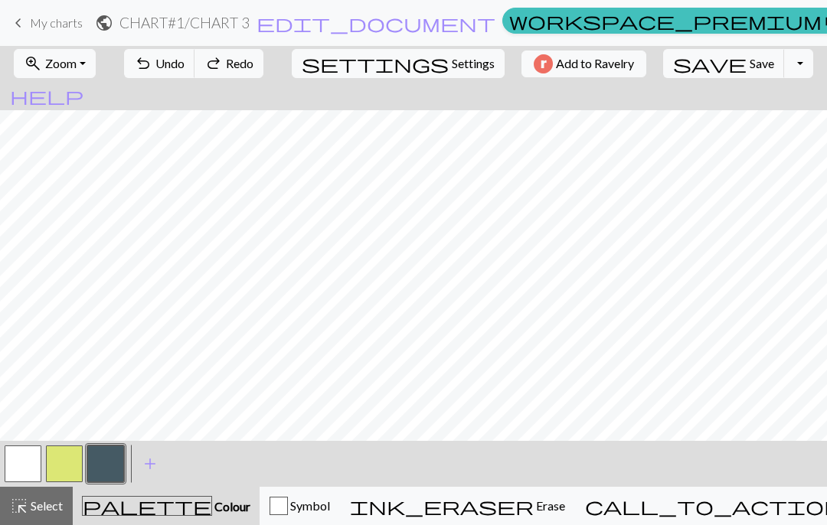
click at [190, 80] on div "undo Undo Undo redo Redo Redo" at bounding box center [194, 63] width 162 height 35
click at [185, 63] on span "Undo" at bounding box center [169, 63] width 29 height 15
click at [195, 74] on button "undo Undo Undo" at bounding box center [159, 63] width 71 height 29
click at [23, 455] on button "button" at bounding box center [23, 464] width 37 height 37
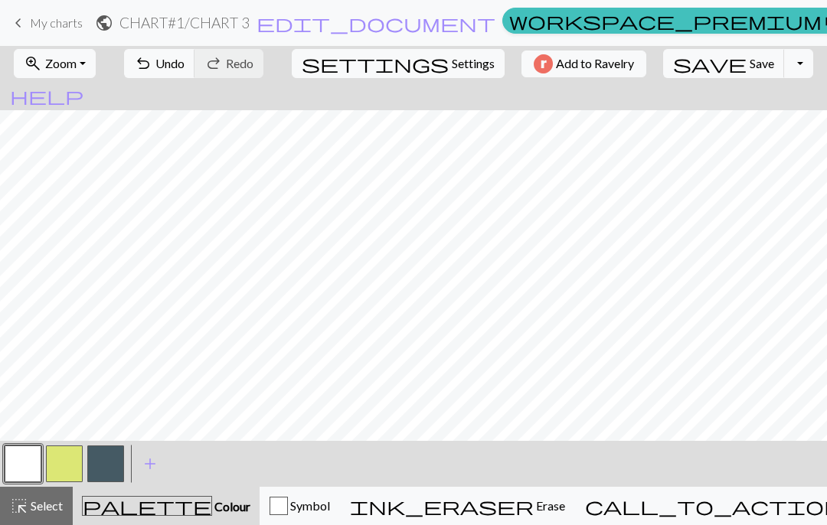
click at [117, 458] on button "button" at bounding box center [105, 464] width 37 height 37
click at [185, 63] on span "Undo" at bounding box center [169, 63] width 29 height 15
click at [185, 62] on span "Undo" at bounding box center [169, 63] width 29 height 15
click at [31, 451] on button "button" at bounding box center [23, 464] width 37 height 37
click at [121, 473] on button "button" at bounding box center [105, 464] width 37 height 37
